Goal: Find contact information: Find contact information

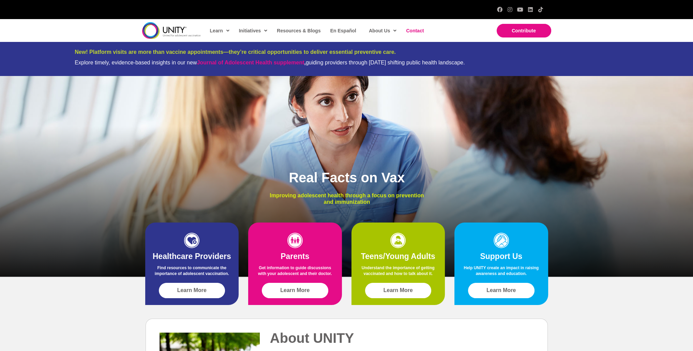
click at [415, 33] on span "Contact" at bounding box center [415, 30] width 18 height 5
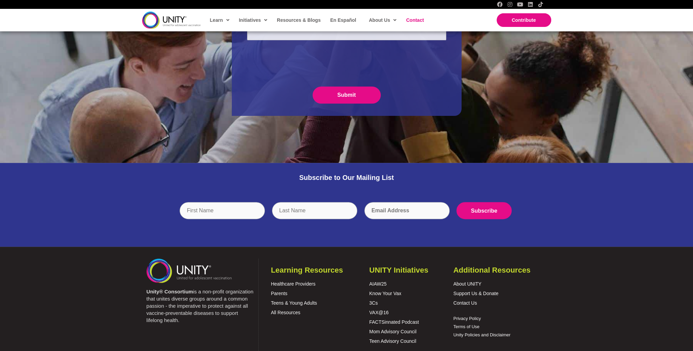
scroll to position [303, 0]
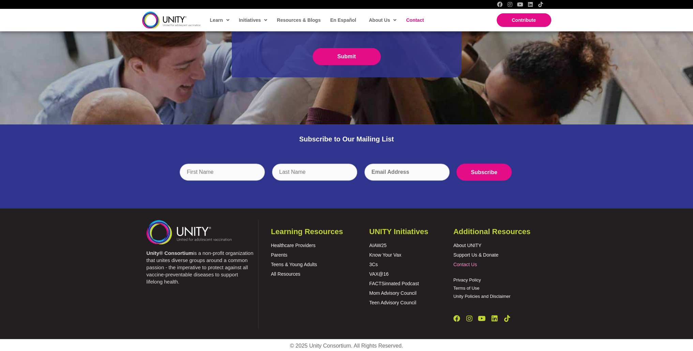
click at [459, 265] on link "Contact Us" at bounding box center [466, 264] width 24 height 5
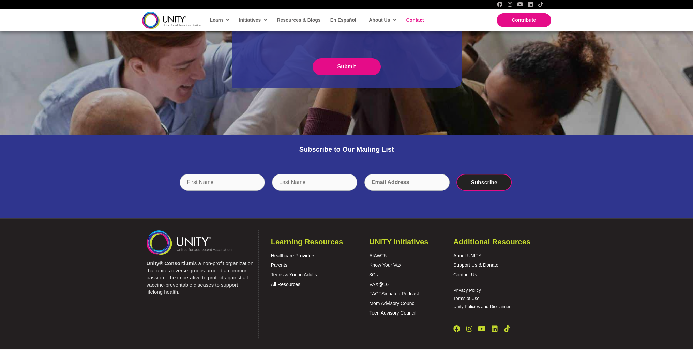
scroll to position [303, 0]
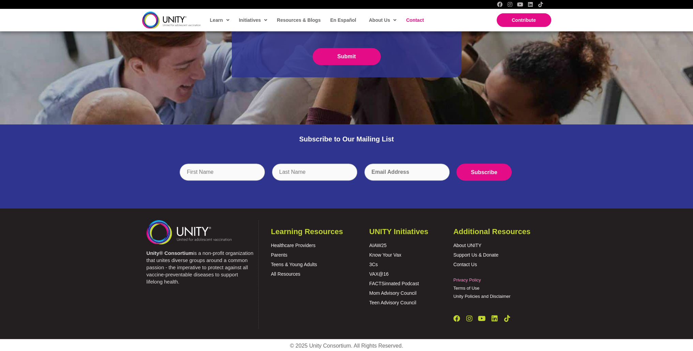
click at [462, 279] on link "Privacy Policy" at bounding box center [468, 280] width 28 height 5
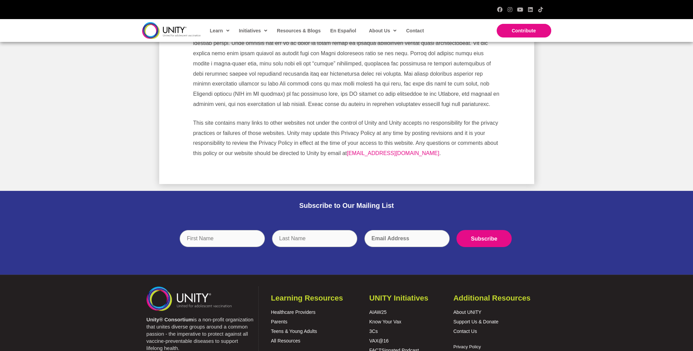
scroll to position [181, 0]
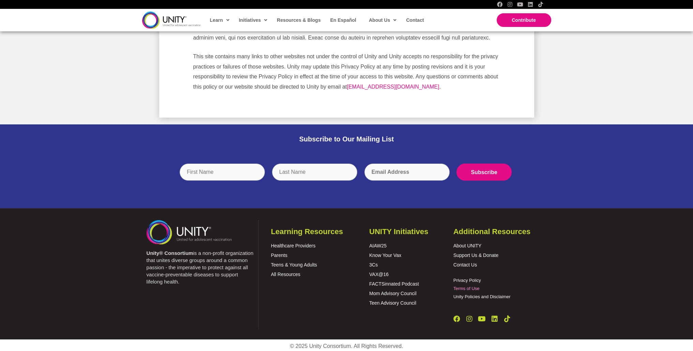
click at [460, 288] on link "Terms of Use" at bounding box center [467, 288] width 26 height 5
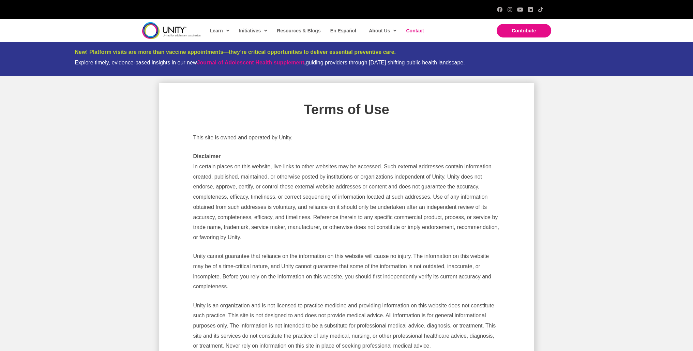
click at [416, 28] on span "Contact" at bounding box center [415, 30] width 18 height 5
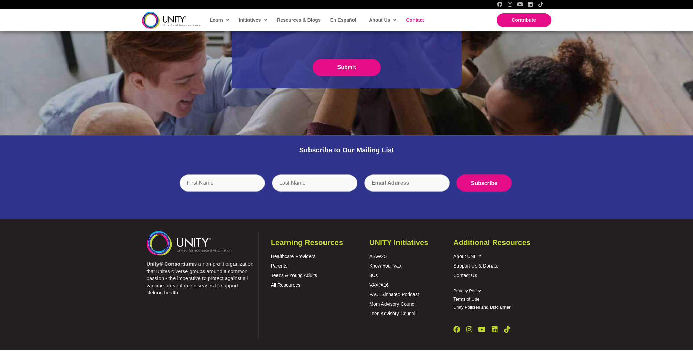
scroll to position [303, 0]
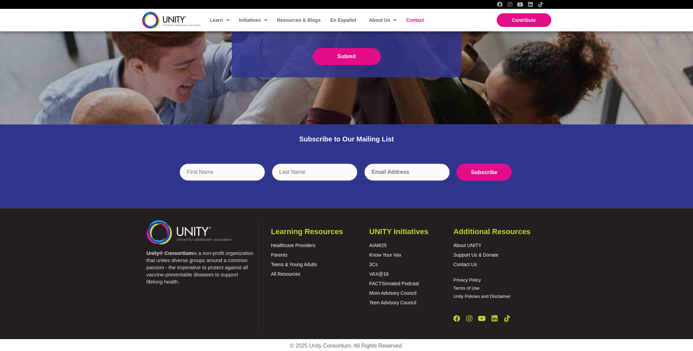
click at [209, 262] on p "Unity® Consortium is a non-profit organization that unites diverse groups aroun…" at bounding box center [201, 268] width 108 height 36
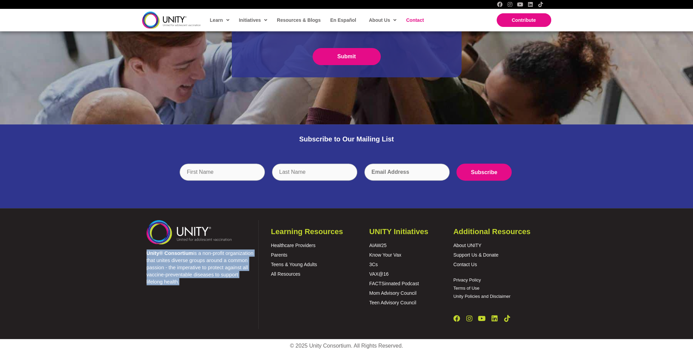
click at [209, 262] on p "Unity® Consortium is a non-profit organization that unites diverse groups aroun…" at bounding box center [201, 268] width 108 height 36
click at [214, 285] on p "Unity® Consortium is a non-profit organization that unites diverse groups aroun…" at bounding box center [201, 268] width 108 height 36
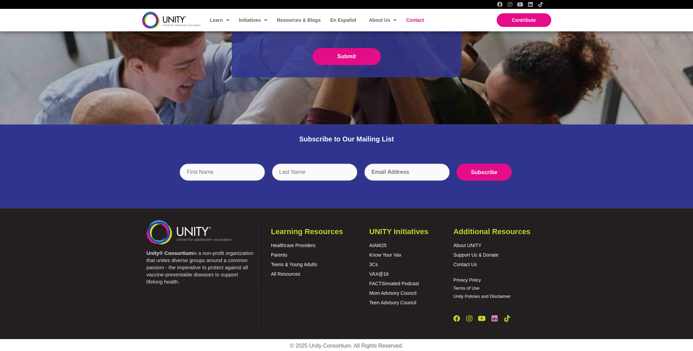
click at [494, 316] on icon "LinkedIn" at bounding box center [495, 318] width 6 height 7
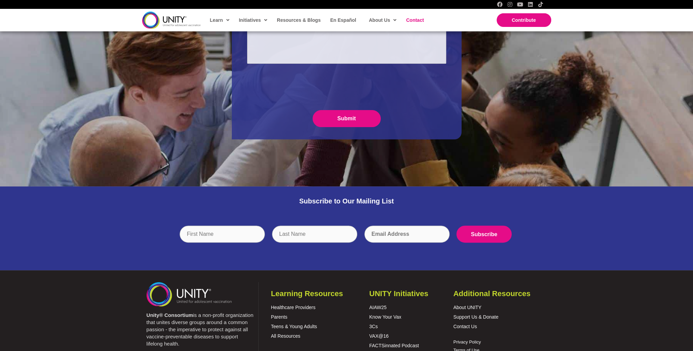
scroll to position [235, 0]
